Goal: Book appointment/travel/reservation

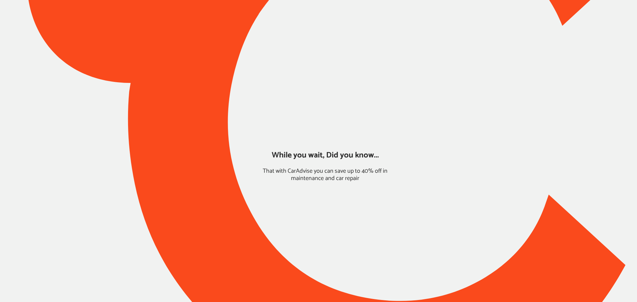
type input "*****"
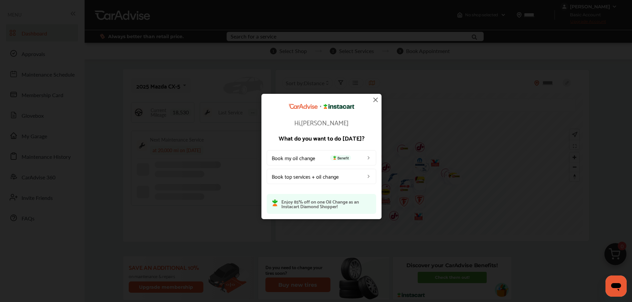
drag, startPoint x: 375, startPoint y: 99, endPoint x: 369, endPoint y: 97, distance: 6.7
click at [375, 99] on img at bounding box center [375, 100] width 8 height 8
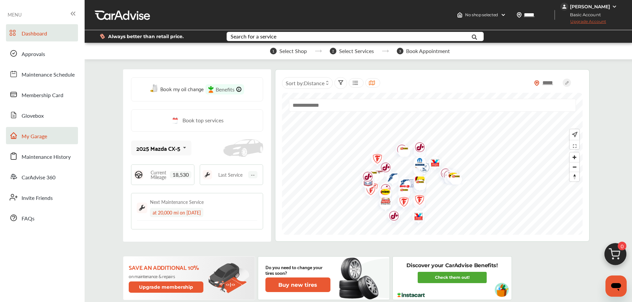
click at [38, 140] on span "My Garage" at bounding box center [35, 136] width 26 height 9
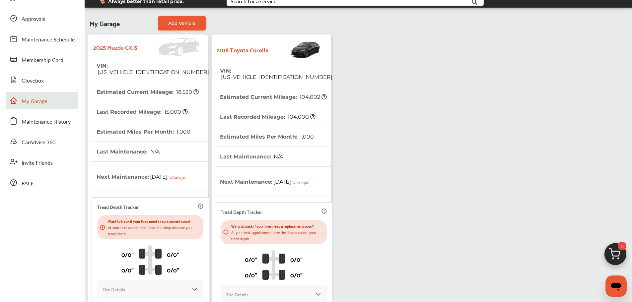
scroll to position [66, 0]
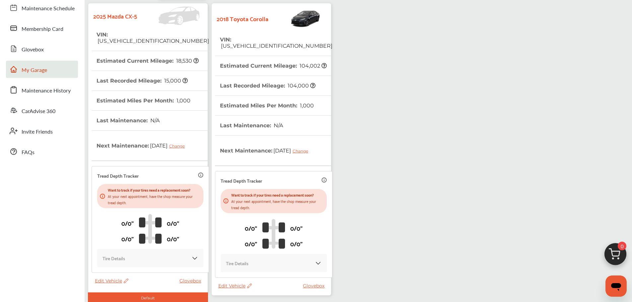
click at [226, 286] on span "Edit Vehicle" at bounding box center [234, 286] width 33 height 6
click at [257, 298] on div "Use this vehicle" at bounding box center [256, 296] width 60 height 10
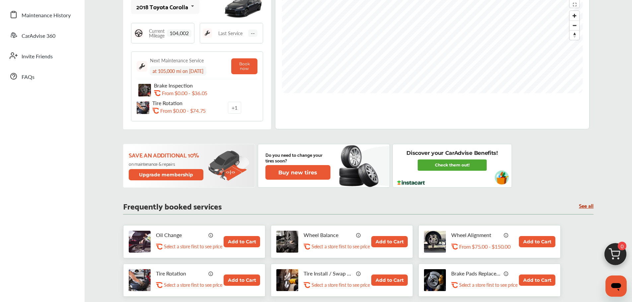
scroll to position [199, 0]
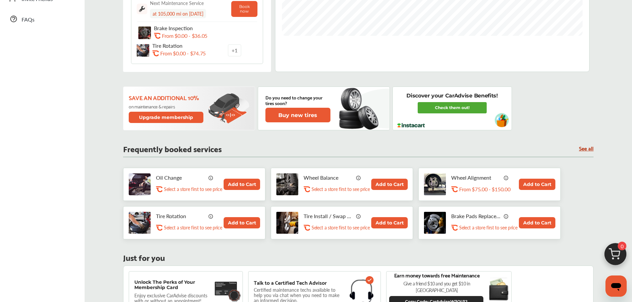
click at [235, 184] on button "Add to Cart" at bounding box center [242, 184] width 36 height 11
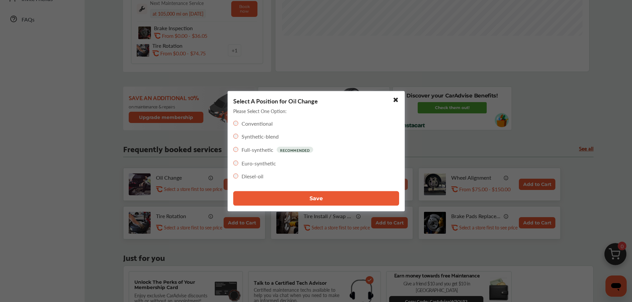
click at [306, 200] on button "Save" at bounding box center [316, 198] width 166 height 15
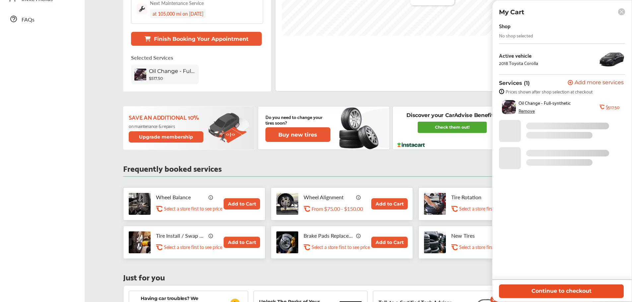
click at [547, 290] on button "Continue to checkout" at bounding box center [561, 292] width 125 height 14
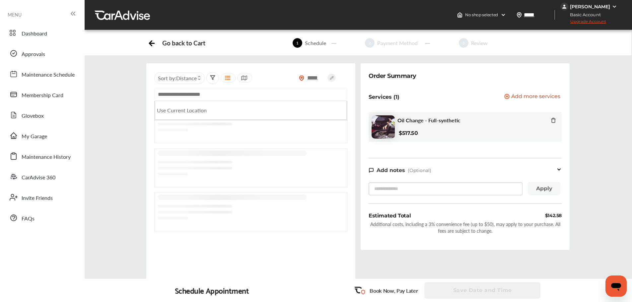
click at [271, 96] on input "text" at bounding box center [250, 94] width 193 height 13
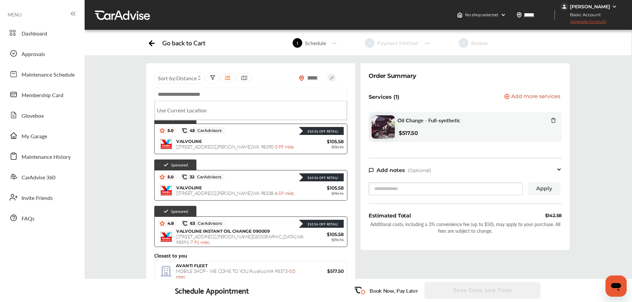
click at [121, 188] on div "***** Sort by : Distance Use Current Location Sponsored shops Sponsored $10.56 …" at bounding box center [357, 182] width 557 height 239
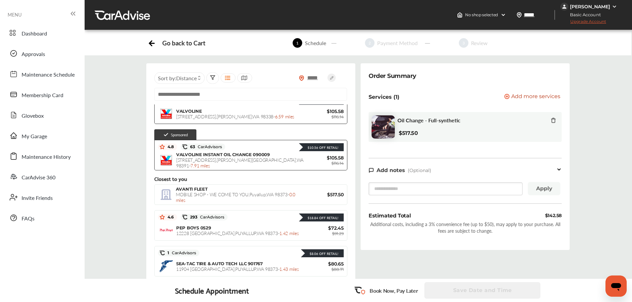
scroll to position [66, 0]
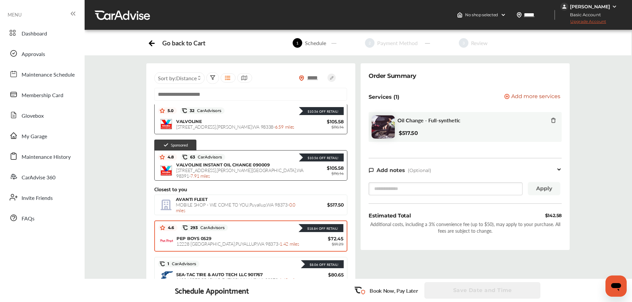
click at [265, 236] on div "PEP BOYS 0529 [GEOGRAPHIC_DATA] , [GEOGRAPHIC_DATA] , [GEOGRAPHIC_DATA] 98373 -…" at bounding box center [239, 241] width 127 height 11
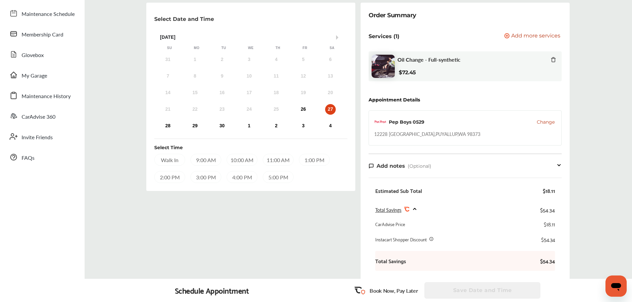
scroll to position [59, 0]
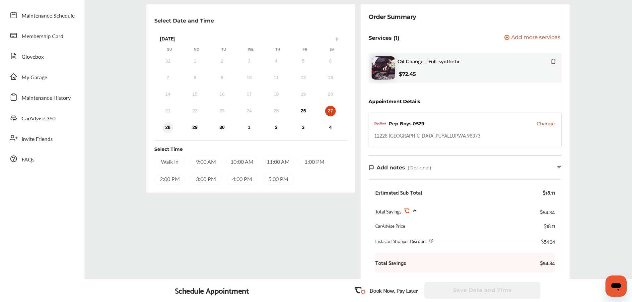
click at [168, 127] on div "28" at bounding box center [168, 127] width 11 height 11
click at [174, 162] on div "10:00 AM" at bounding box center [169, 162] width 31 height 12
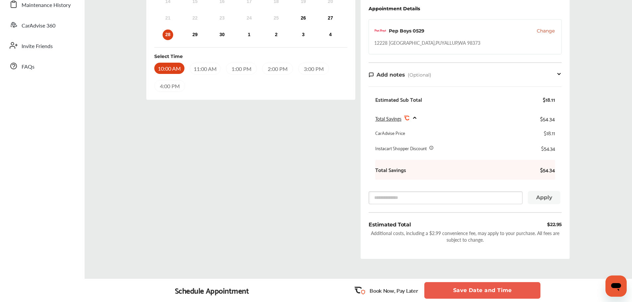
scroll to position [192, 0]
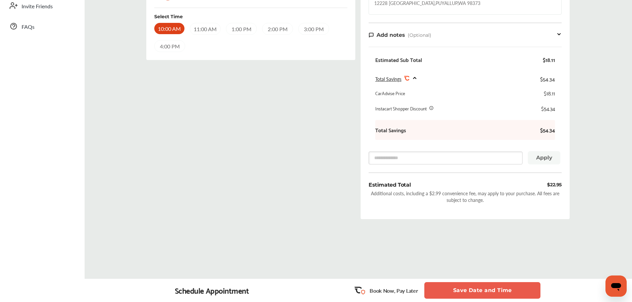
click at [450, 289] on button "Save Date and Time" at bounding box center [482, 290] width 116 height 17
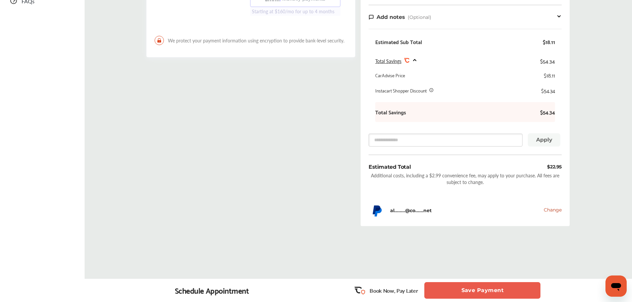
scroll to position [224, 0]
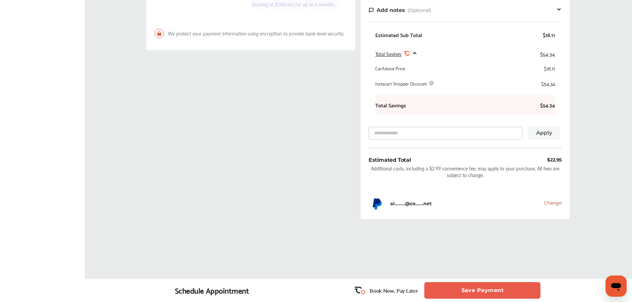
click at [494, 292] on button "Save Payment" at bounding box center [482, 290] width 116 height 17
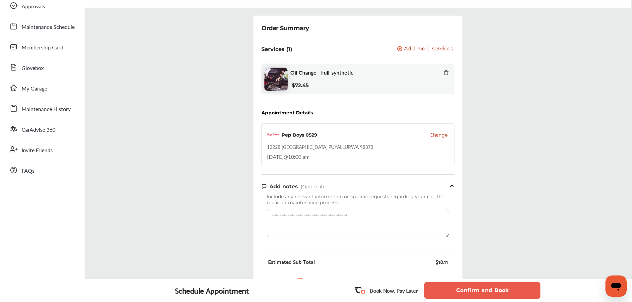
scroll to position [99, 0]
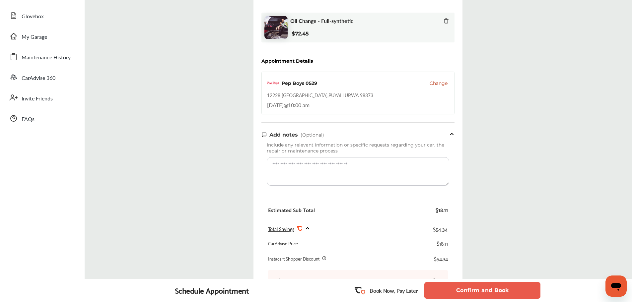
click at [477, 290] on button "Confirm and Book" at bounding box center [482, 290] width 116 height 17
